Goal: Subscribe to service/newsletter

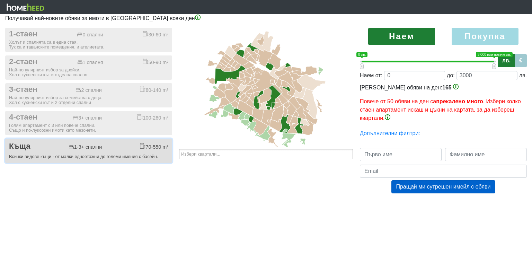
click at [102, 148] on div "Къща 1-3+ спални 70-550 m²" at bounding box center [88, 146] width 159 height 9
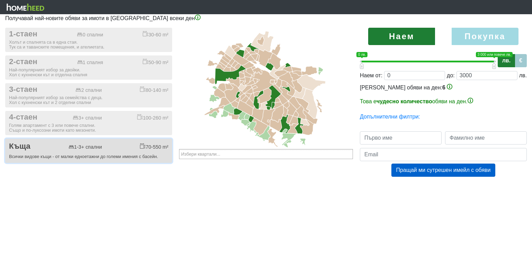
click at [140, 150] on div "70-550 m²" at bounding box center [154, 146] width 28 height 7
checkbox input "false"
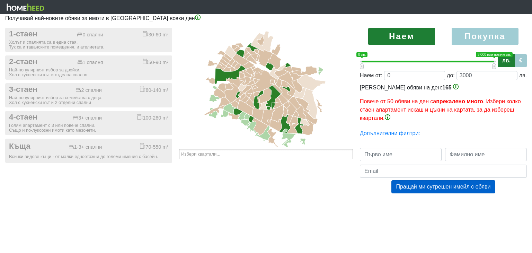
click at [474, 36] on label "Покупка" at bounding box center [484, 36] width 67 height 17
radio input "true"
type input "0;2000000"
type input "2000000"
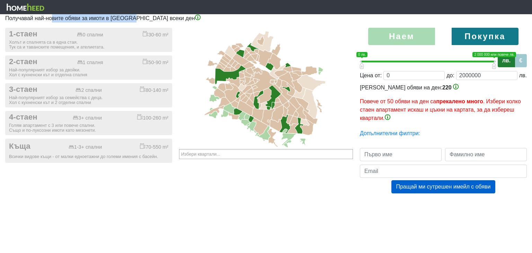
drag, startPoint x: 51, startPoint y: 17, endPoint x: 133, endPoint y: 18, distance: 81.4
click at [133, 18] on p "Получавай най-новите обяви за имоти в [GEOGRAPHIC_DATA] всеки ден" at bounding box center [265, 18] width 521 height 8
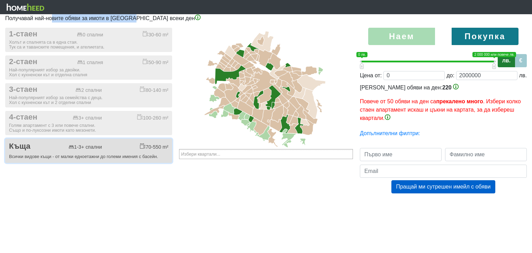
click at [82, 152] on button "Къща 1-3+ спални 70-550 m² Всички видове къщи - от малки едноетажни до големи и…" at bounding box center [88, 150] width 167 height 24
checkbox input "true"
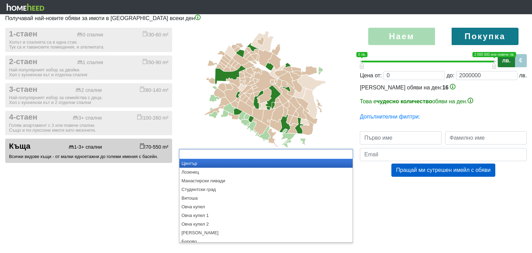
click at [220, 153] on input "text" at bounding box center [205, 154] width 48 height 9
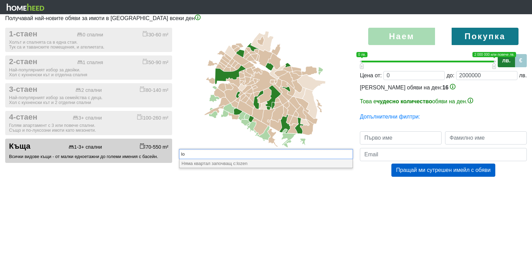
type input "l"
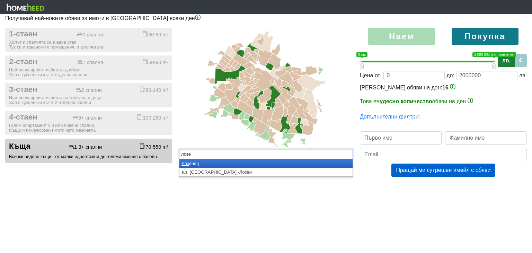
type input "лозен"
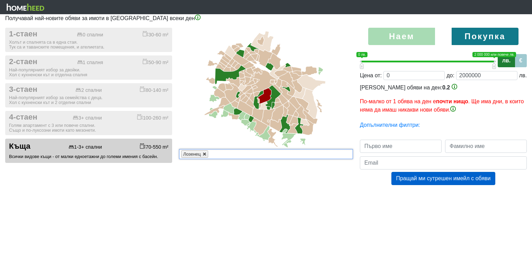
click at [205, 154] on link at bounding box center [205, 154] width 4 height 4
click at [213, 154] on ul at bounding box center [266, 154] width 174 height 10
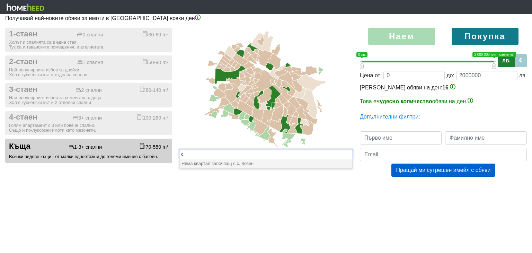
type input "с"
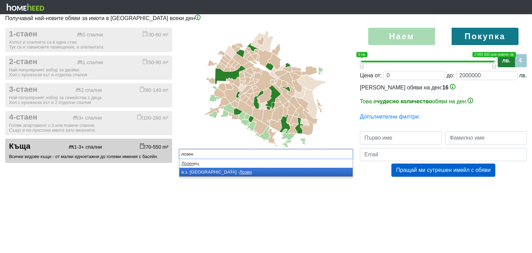
type input "лозен"
click at [239, 173] on em "Лозен" at bounding box center [245, 171] width 12 height 5
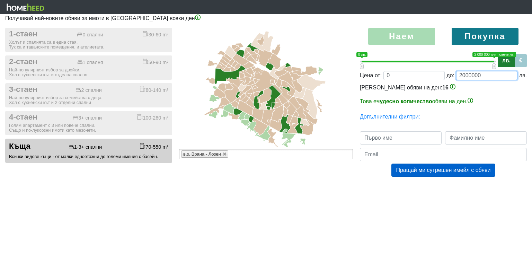
drag, startPoint x: 462, startPoint y: 75, endPoint x: 470, endPoint y: 76, distance: 8.0
click at [470, 76] on input "2000000" at bounding box center [486, 75] width 61 height 9
click at [413, 115] on link "Допълнителни филтри:" at bounding box center [390, 117] width 60 height 6
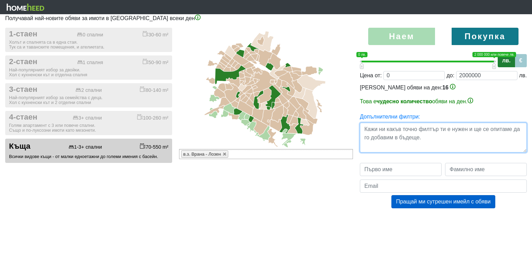
drag, startPoint x: 399, startPoint y: 130, endPoint x: 444, endPoint y: 142, distance: 46.8
click at [444, 142] on textarea at bounding box center [443, 138] width 167 height 30
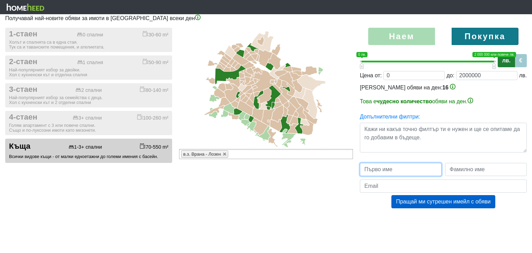
click at [403, 172] on input "text" at bounding box center [401, 169] width 82 height 13
type input "S"
type input "Све"
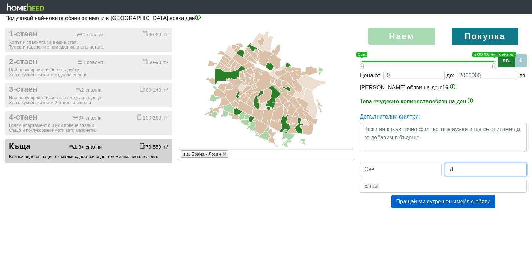
type input "Д"
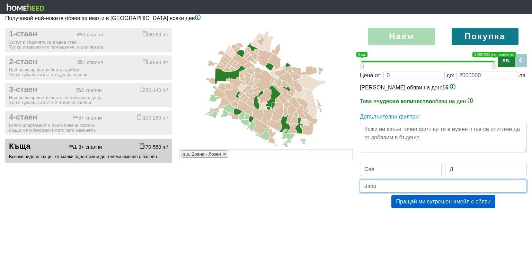
type input "[EMAIL_ADDRESS][DOMAIN_NAME]"
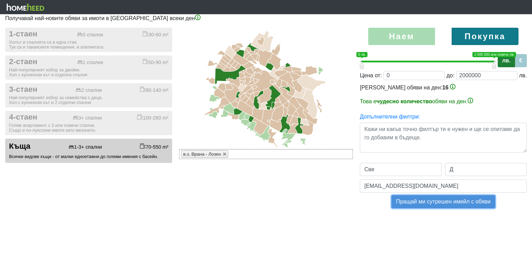
click at [444, 206] on button "Пращай ми сутрешен имейл с обяви" at bounding box center [443, 201] width 104 height 13
